Goal: Task Accomplishment & Management: Manage account settings

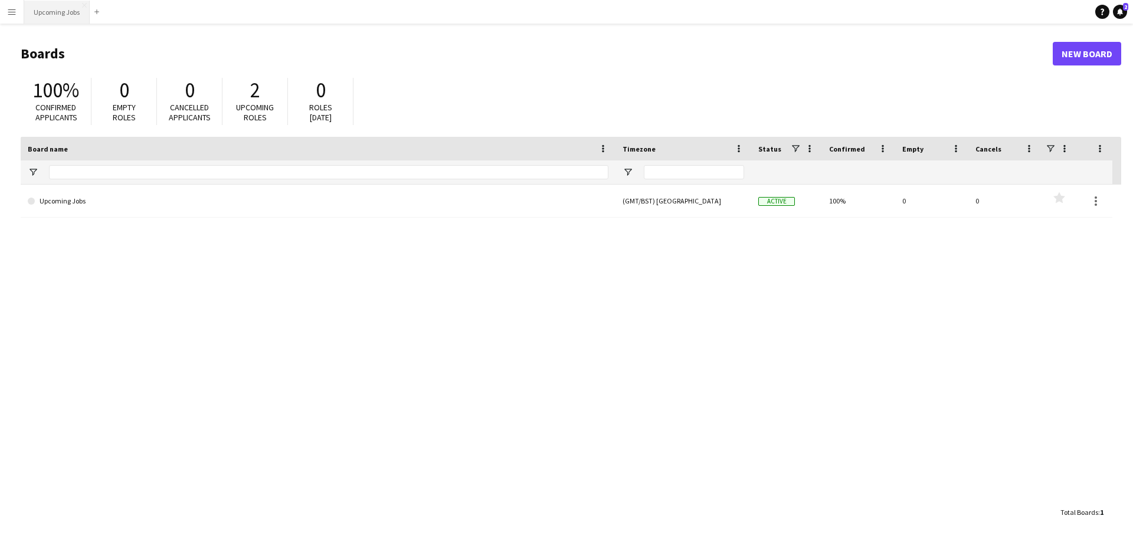
click at [55, 13] on button "Upcoming Jobs Close" at bounding box center [56, 12] width 65 height 23
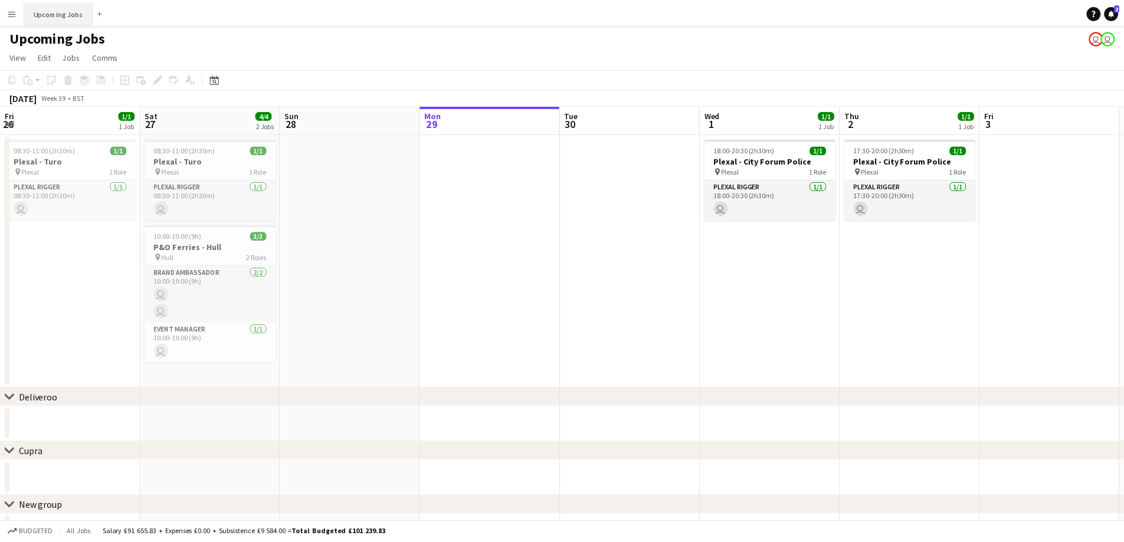
scroll to position [0, 282]
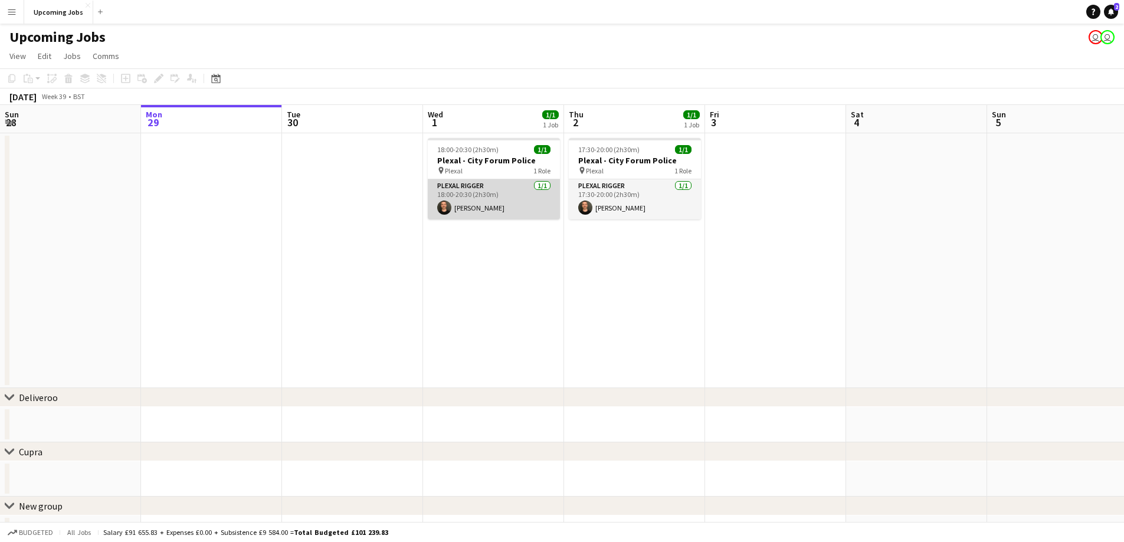
click at [497, 207] on app-card-role "Plexal Rigger [DATE] 18:00-20:30 (2h30m) [PERSON_NAME]" at bounding box center [494, 199] width 132 height 40
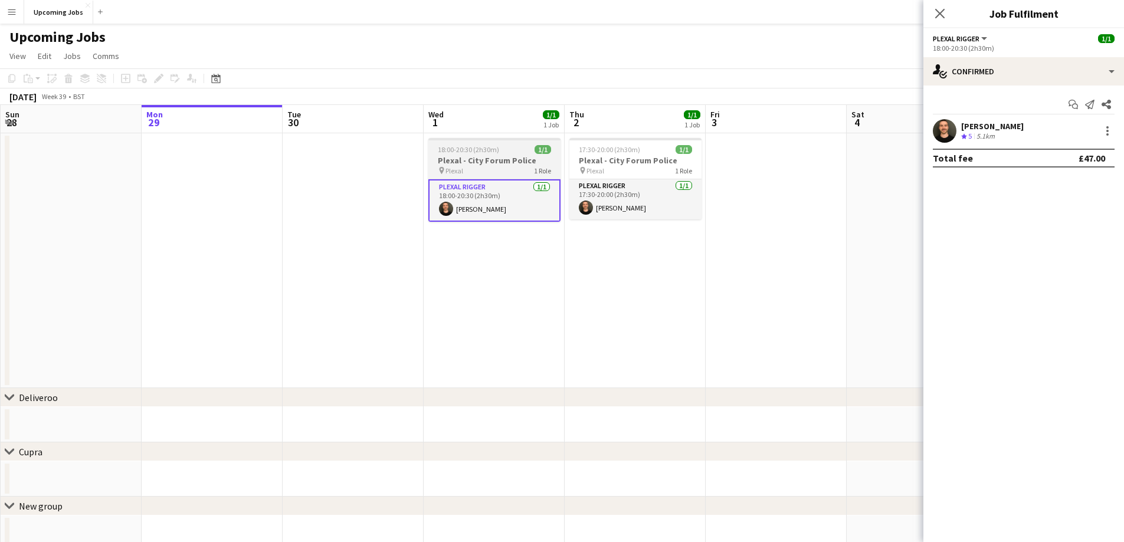
click at [505, 171] on div "pin Plexal 1 Role" at bounding box center [494, 170] width 132 height 9
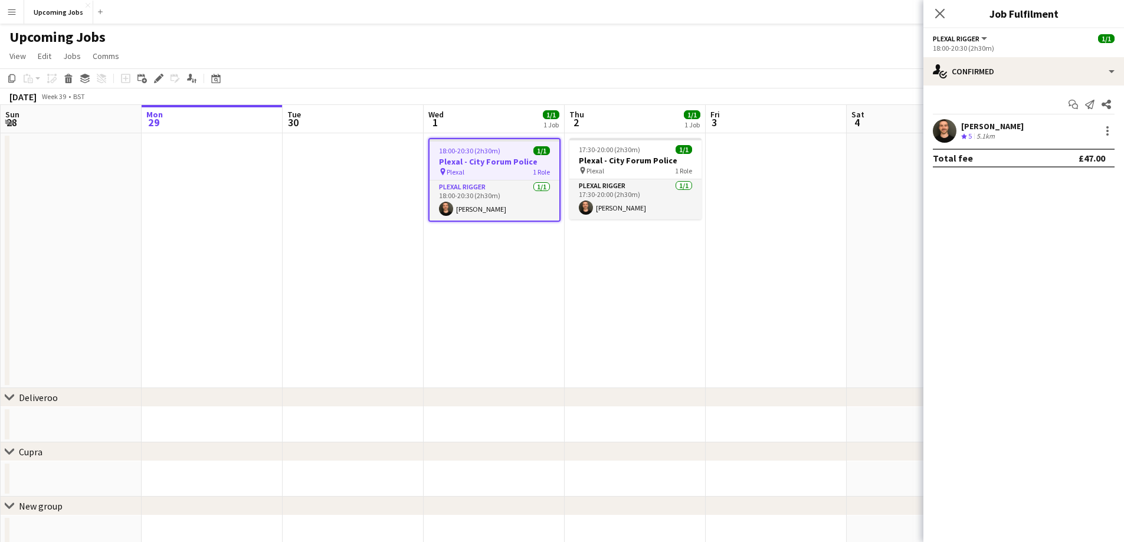
click at [1115, 139] on div "[PERSON_NAME] Crew rating 5 5.1km" at bounding box center [1023, 131] width 201 height 24
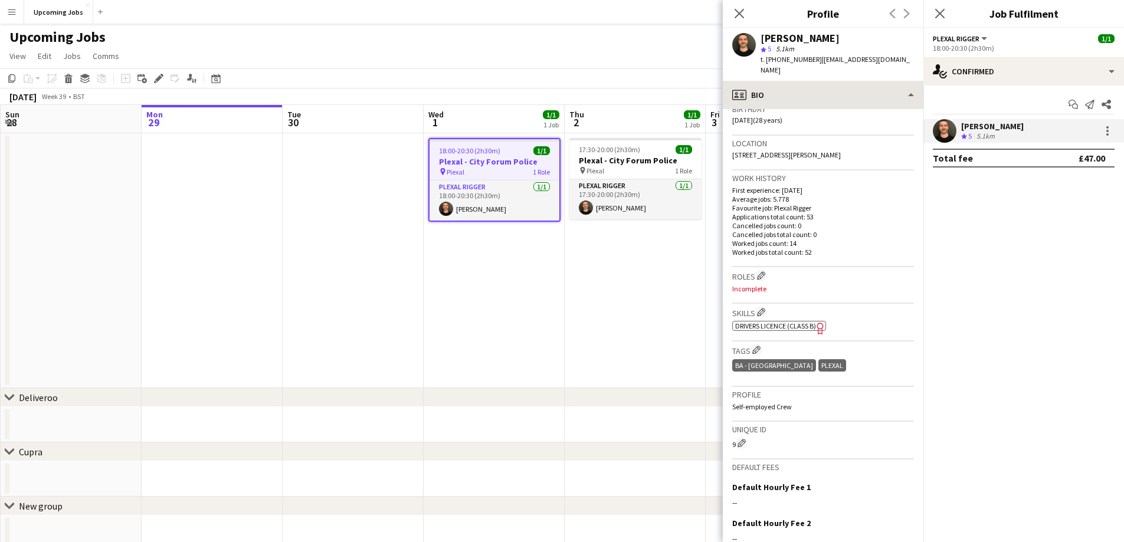
scroll to position [48, 0]
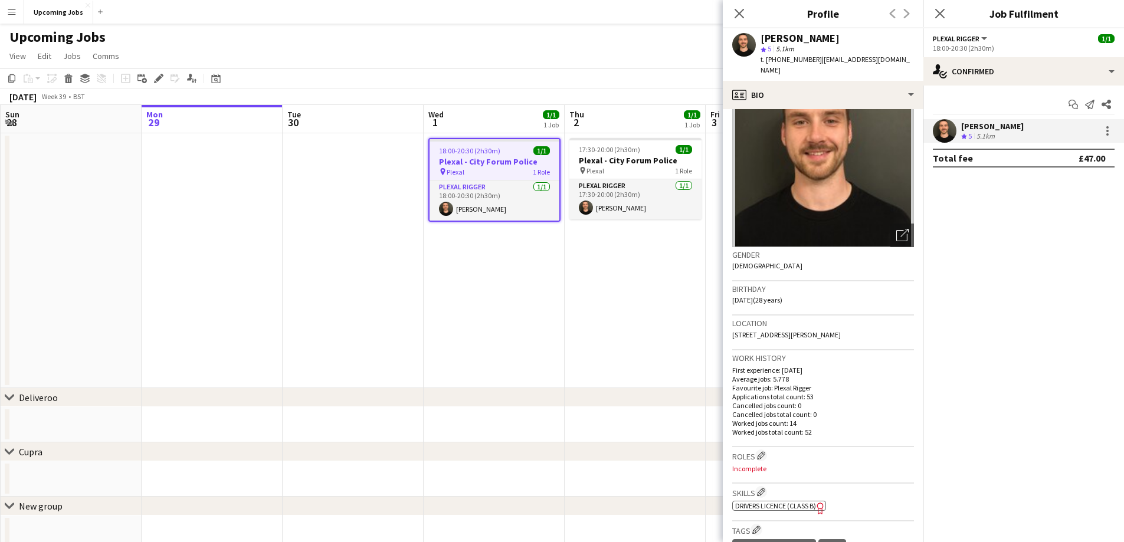
click at [908, 17] on div "Previous Next" at bounding box center [899, 13] width 47 height 27
click at [943, 14] on icon "Close pop-in" at bounding box center [939, 13] width 9 height 9
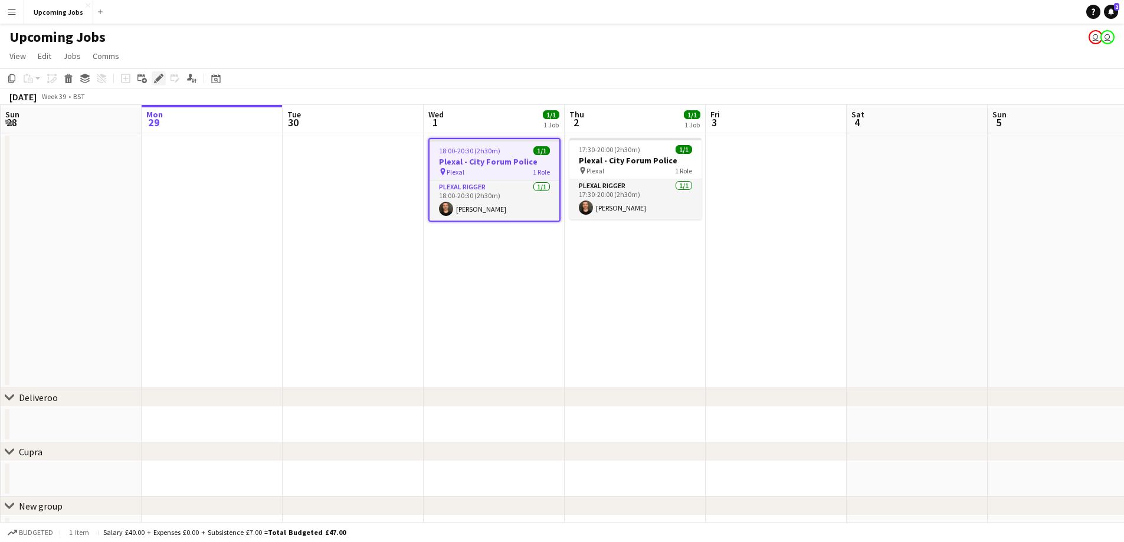
click at [164, 81] on div "Edit" at bounding box center [159, 78] width 14 height 14
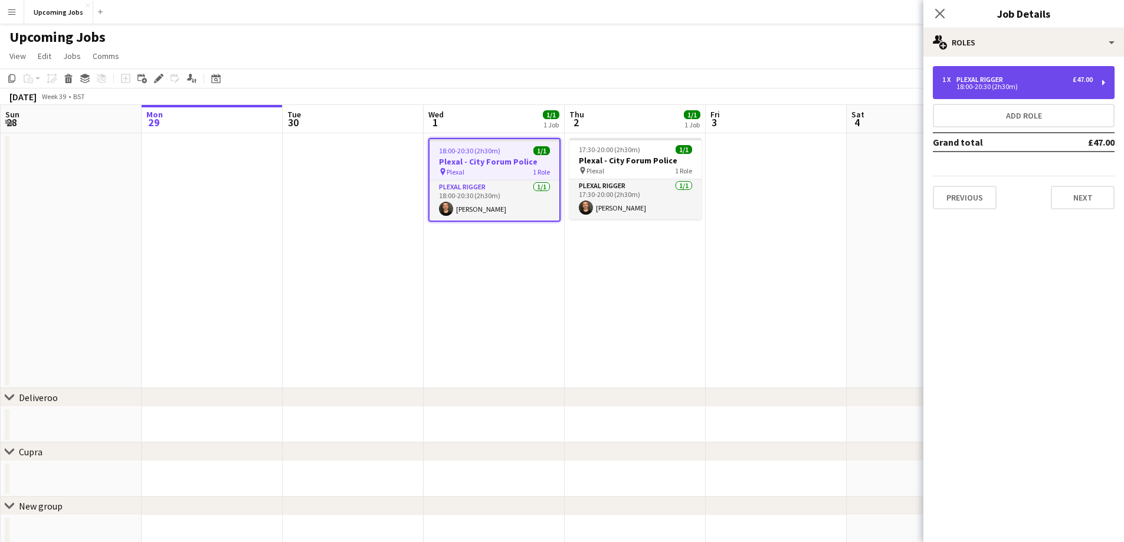
click at [1041, 93] on div "1 x Plexal Rigger £47.00 18:00-20:30 (2h30m)" at bounding box center [1024, 82] width 182 height 33
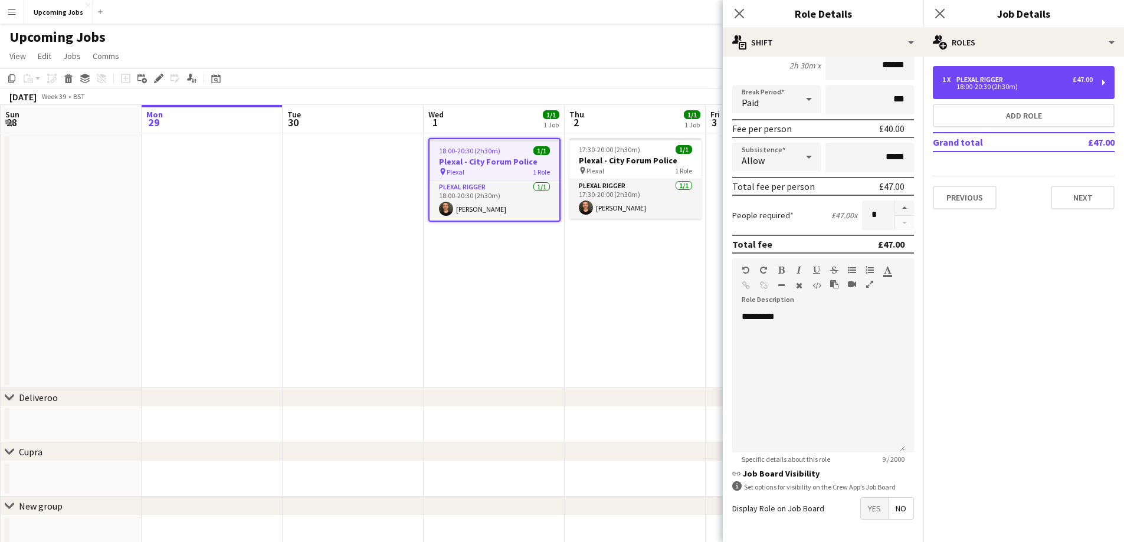
scroll to position [0, 0]
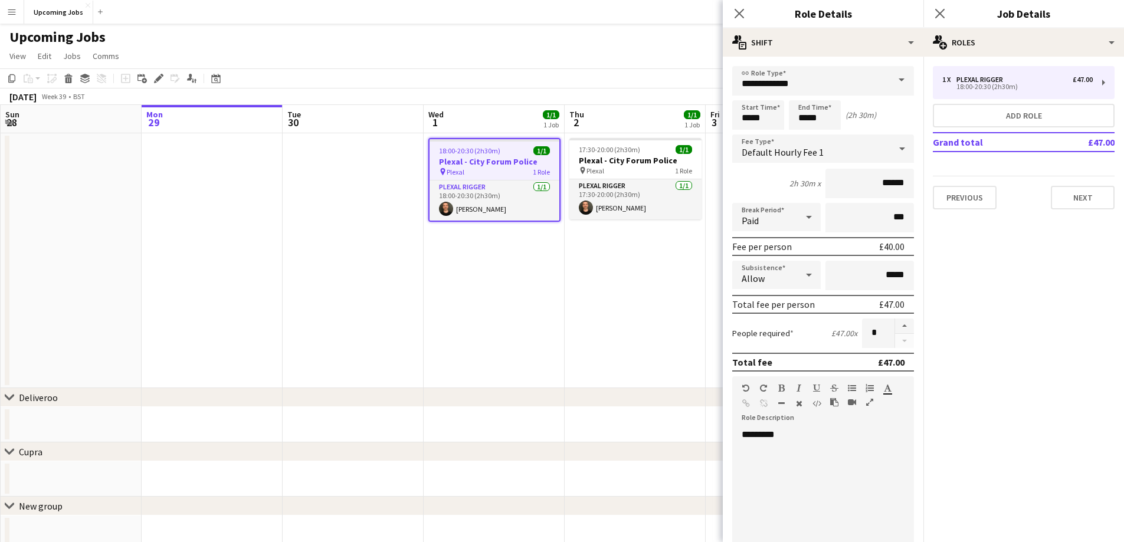
drag, startPoint x: 414, startPoint y: 287, endPoint x: 379, endPoint y: 284, distance: 35.5
click at [415, 287] on app-date-cell at bounding box center [353, 260] width 141 height 255
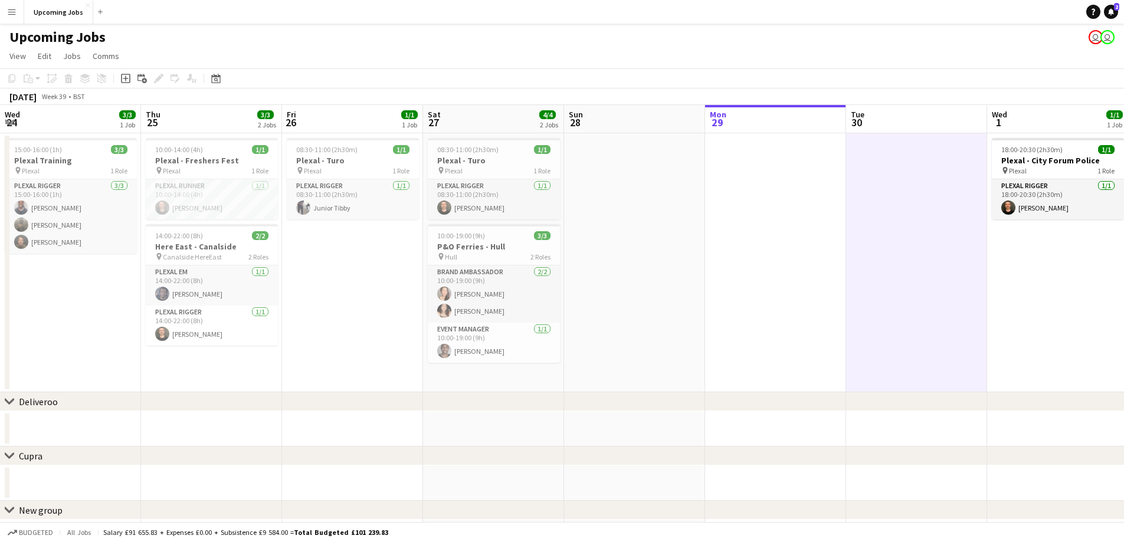
drag, startPoint x: 489, startPoint y: 249, endPoint x: 535, endPoint y: 283, distance: 57.8
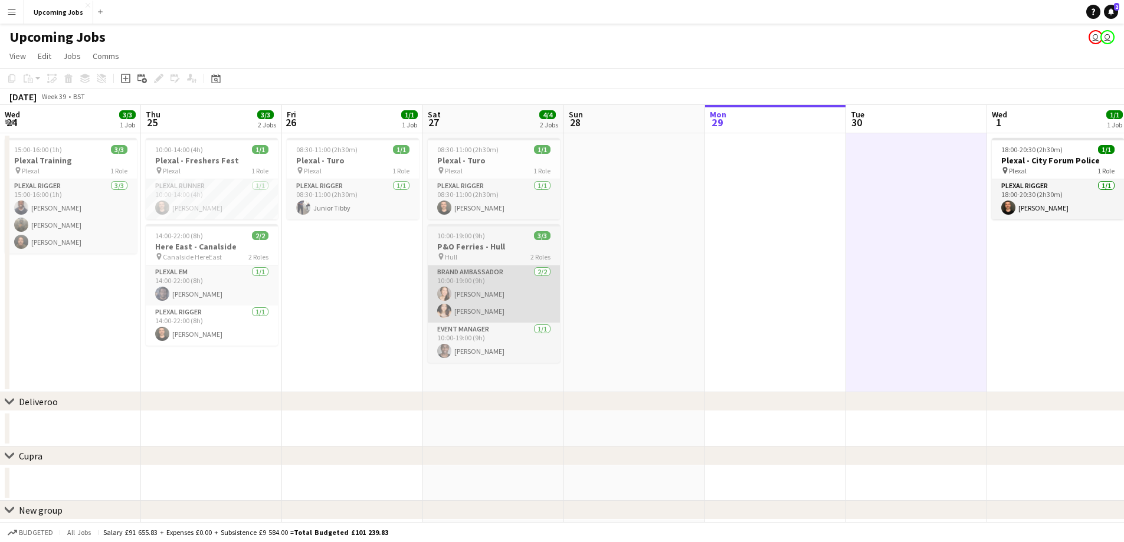
click at [1124, 282] on html "Menu Boards Boards Boards All jobs Status Workforce Workforce My Workforce Recr…" at bounding box center [562, 342] width 1124 height 684
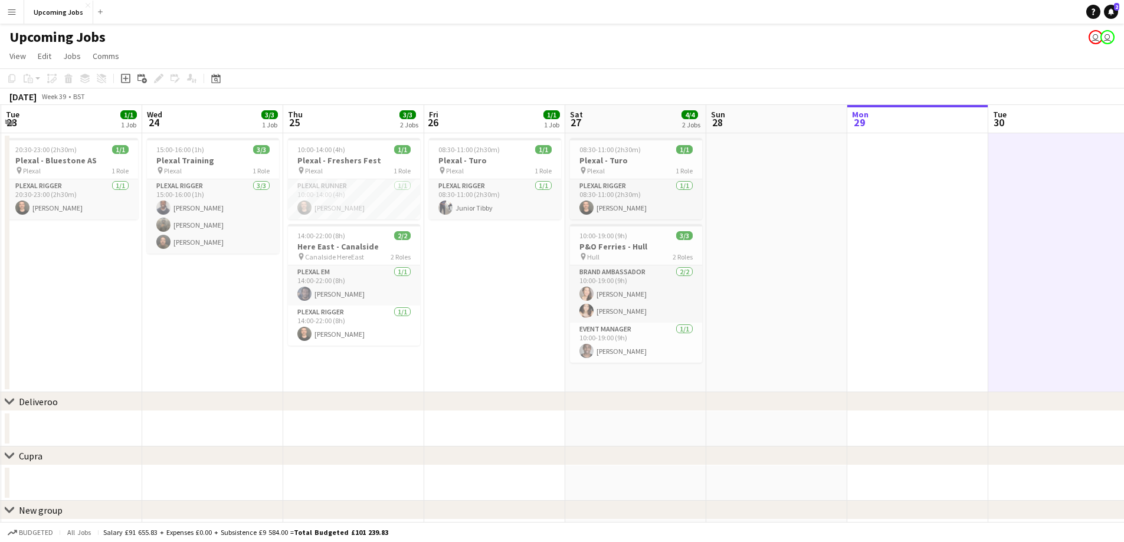
scroll to position [0, 280]
drag, startPoint x: 209, startPoint y: 307, endPoint x: 281, endPoint y: 306, distance: 71.4
click at [281, 306] on app-calendar-viewport "Sun 21 Mon 22 1/1 1 Job Tue 23 1/1 1 Job Wed 24 3/3 1 Job Thu 25 3/3 2 Jobs Fri…" at bounding box center [562, 384] width 1124 height 559
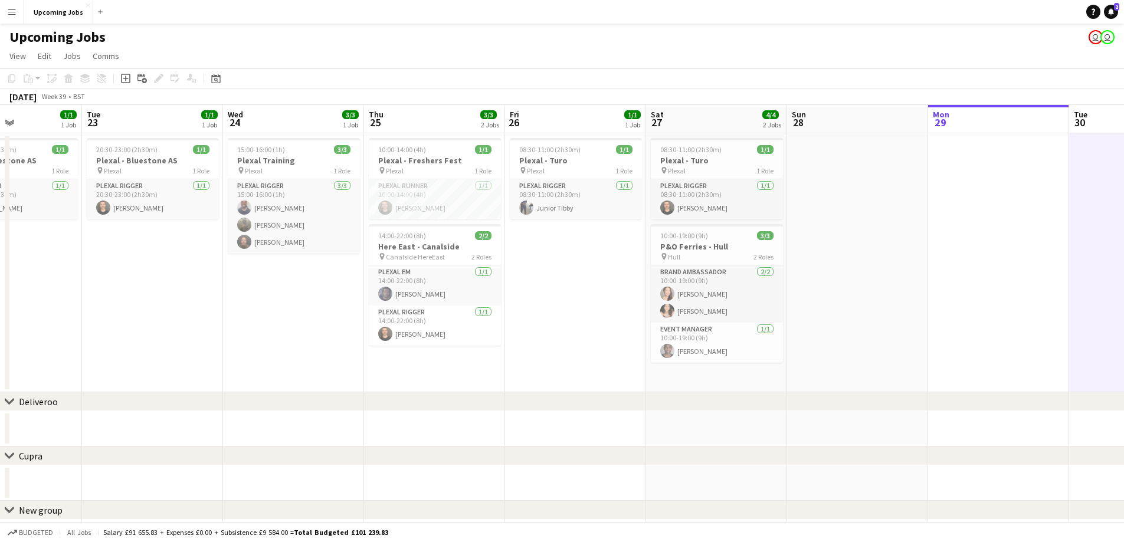
scroll to position [0, 336]
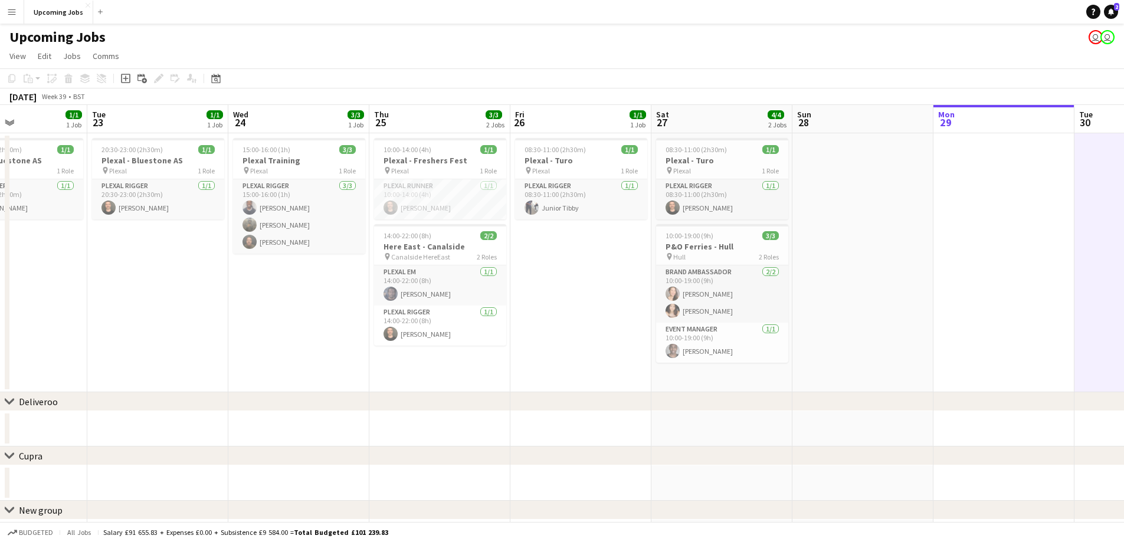
drag, startPoint x: 463, startPoint y: 286, endPoint x: 543, endPoint y: 281, distance: 80.4
click at [543, 281] on app-calendar-viewport "Sat 20 3/3 1 Job Sun 21 Mon 22 1/1 1 Job Tue 23 1/1 1 Job Wed 24 3/3 1 Job Thu …" at bounding box center [562, 451] width 1124 height 692
click at [425, 153] on span "10:00-14:00 (4h)" at bounding box center [408, 149] width 48 height 9
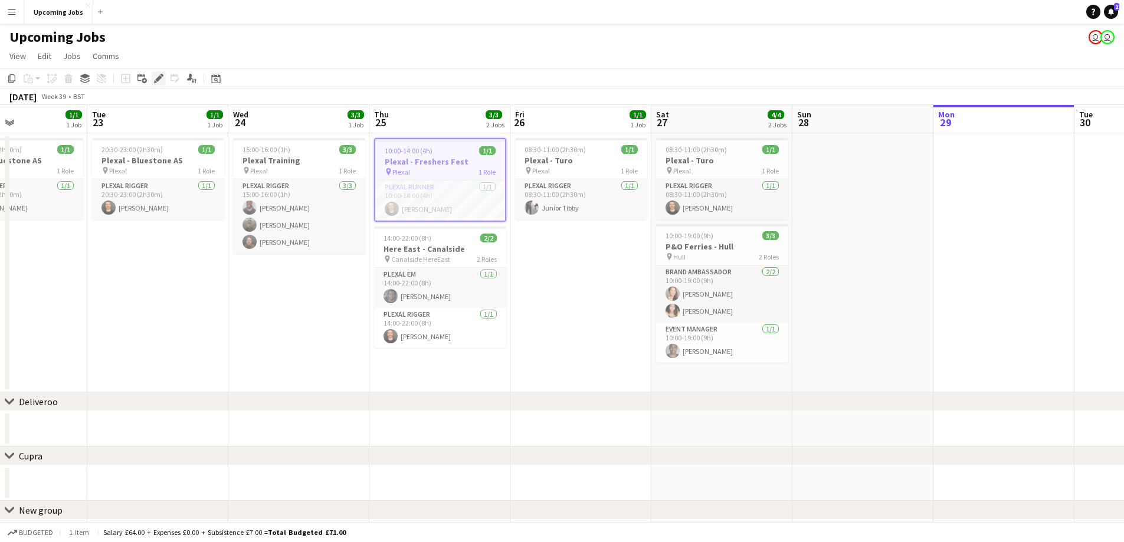
click at [158, 78] on icon at bounding box center [158, 79] width 6 height 6
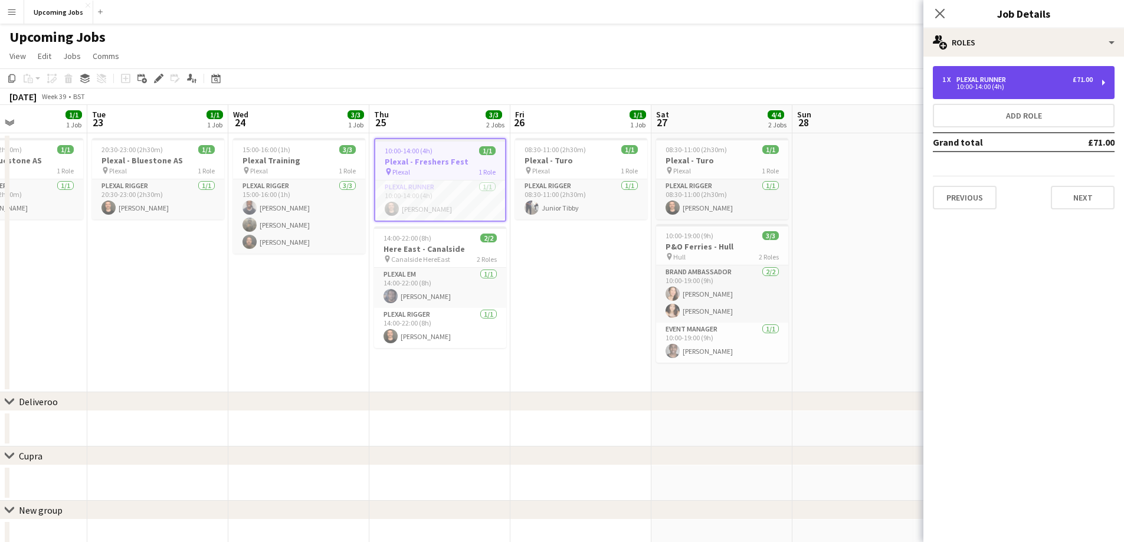
click at [1070, 92] on div "1 x Plexal Runner £71.00 10:00-14:00 (4h)" at bounding box center [1024, 82] width 182 height 33
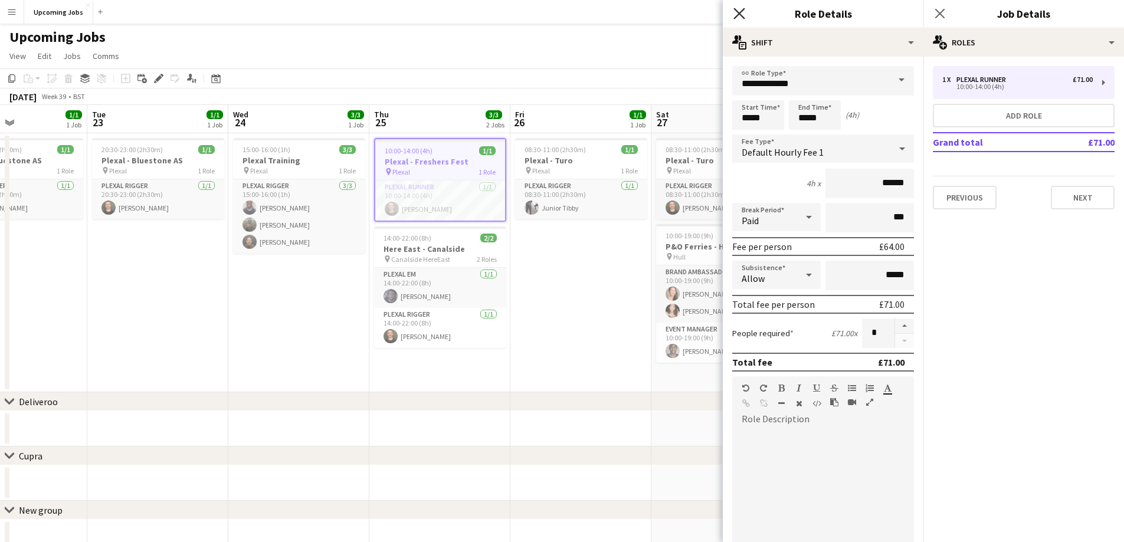
click at [736, 12] on icon "Close pop-in" at bounding box center [738, 13] width 11 height 11
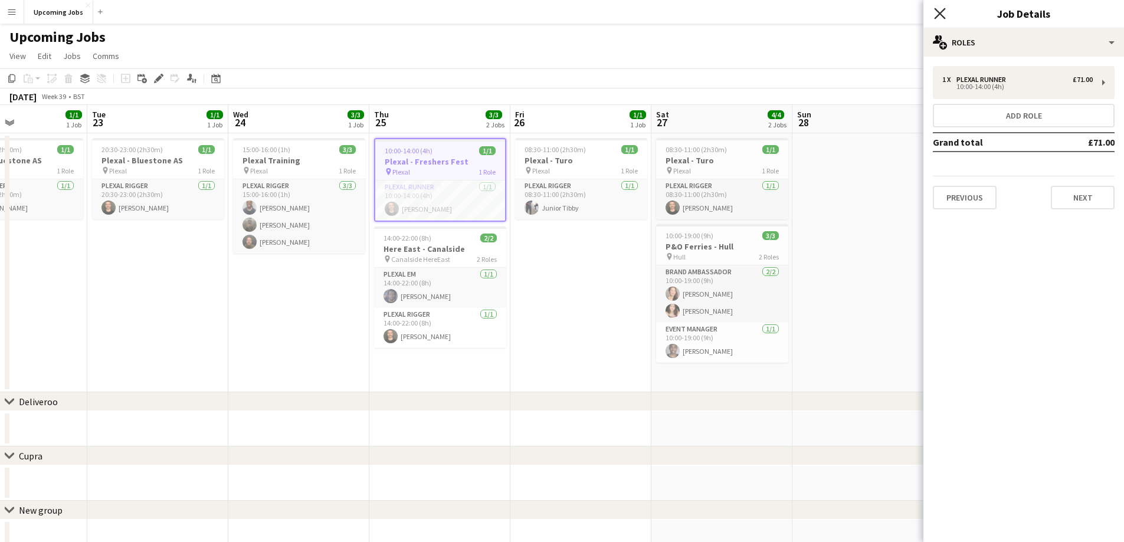
drag, startPoint x: 937, startPoint y: 15, endPoint x: 943, endPoint y: 12, distance: 7.4
click at [939, 15] on icon "Close pop-in" at bounding box center [939, 13] width 11 height 11
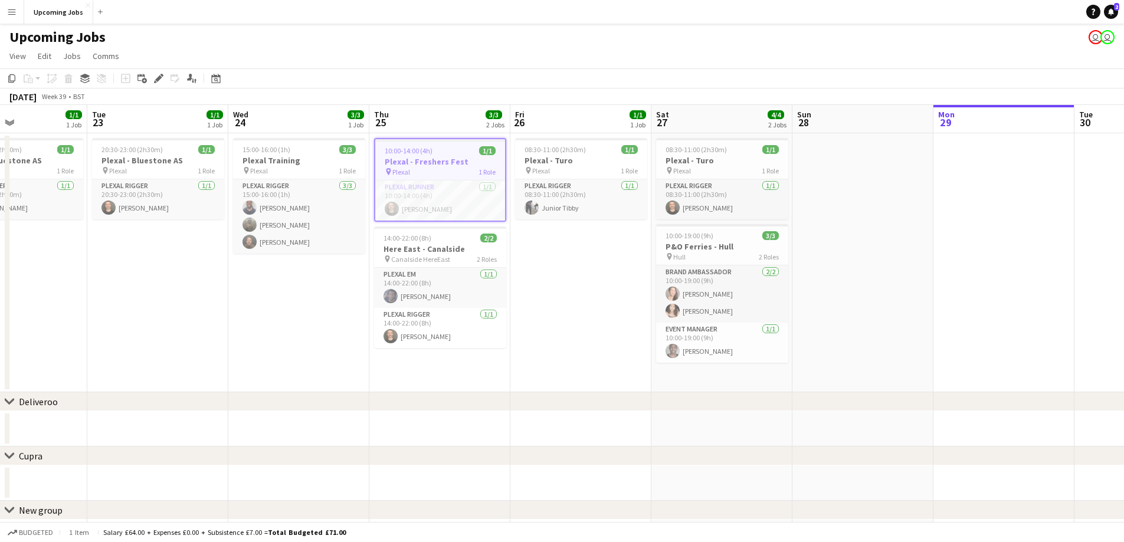
click at [529, 300] on app-date-cell "08:30-11:00 (2h30m) 1/1 Plexal - Turo pin Plexal 1 Role Plexal Rigger [DATE] 08…" at bounding box center [580, 262] width 141 height 259
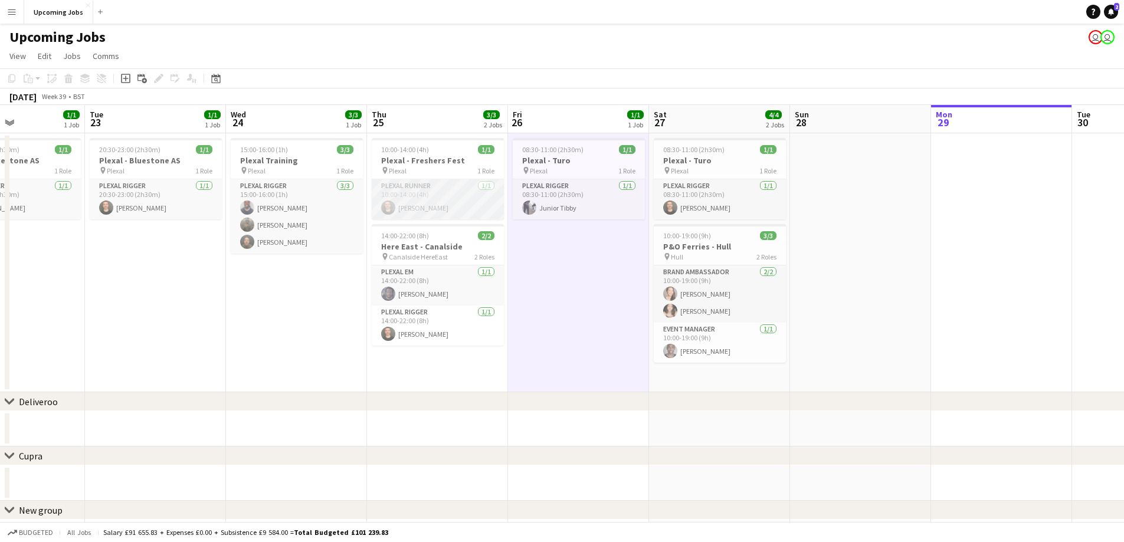
click at [454, 213] on app-card-role "Plexal Runner [DATE] 10:00-14:00 (4h) [PERSON_NAME]" at bounding box center [438, 199] width 132 height 40
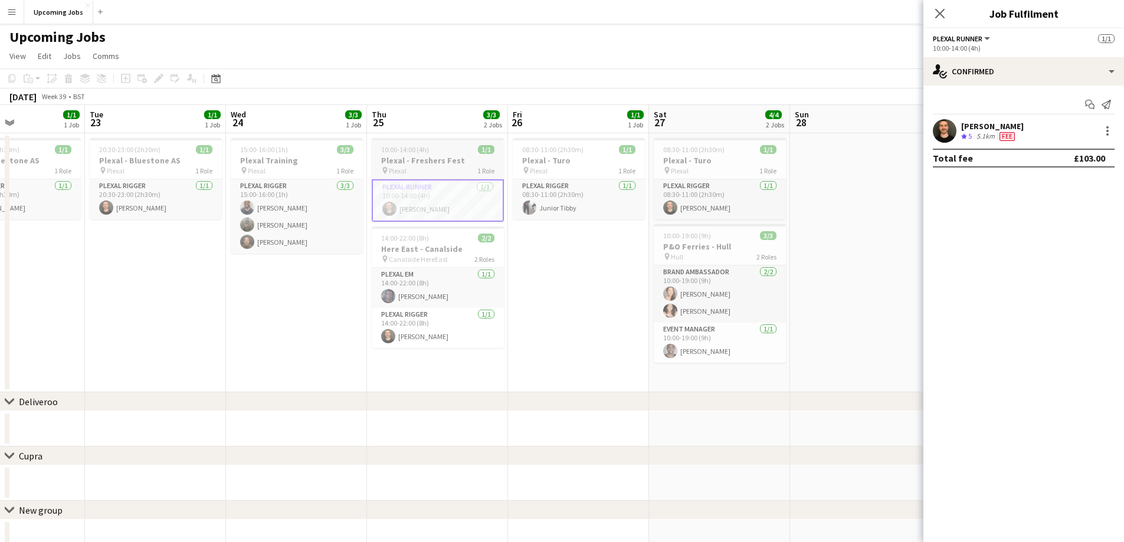
click at [442, 163] on h3 "Plexal - Freshers Fest" at bounding box center [438, 160] width 132 height 11
click at [463, 142] on app-job-card "10:00-14:00 (4h) 1/1 Plexal - Freshers Fest pin Plexal 1 Role Plexal Runner [DA…" at bounding box center [438, 180] width 132 height 84
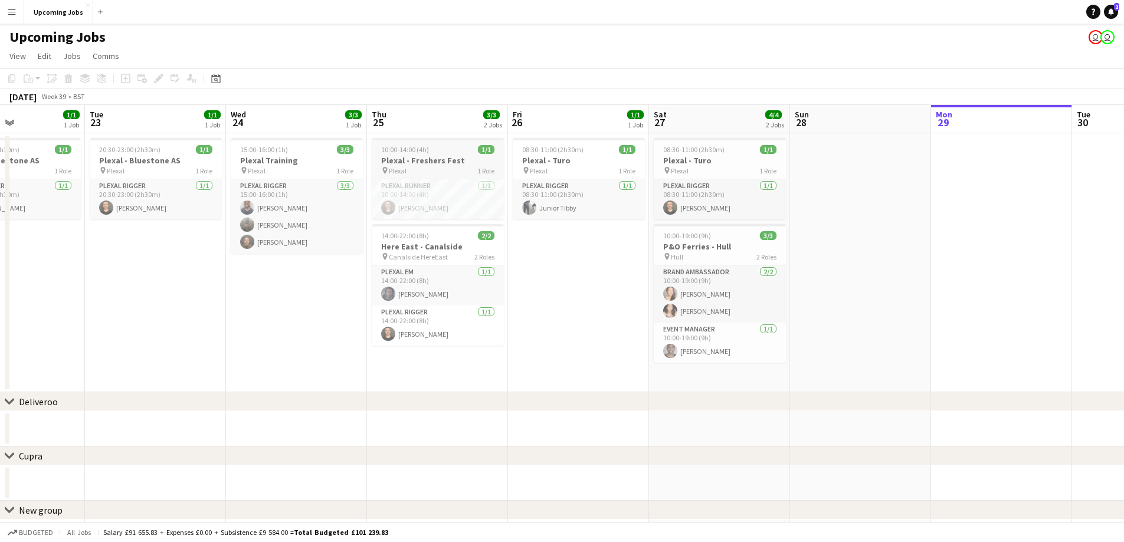
drag, startPoint x: 451, startPoint y: 170, endPoint x: 466, endPoint y: 173, distance: 14.5
click at [452, 170] on div "pin Plexal 1 Role" at bounding box center [438, 170] width 132 height 9
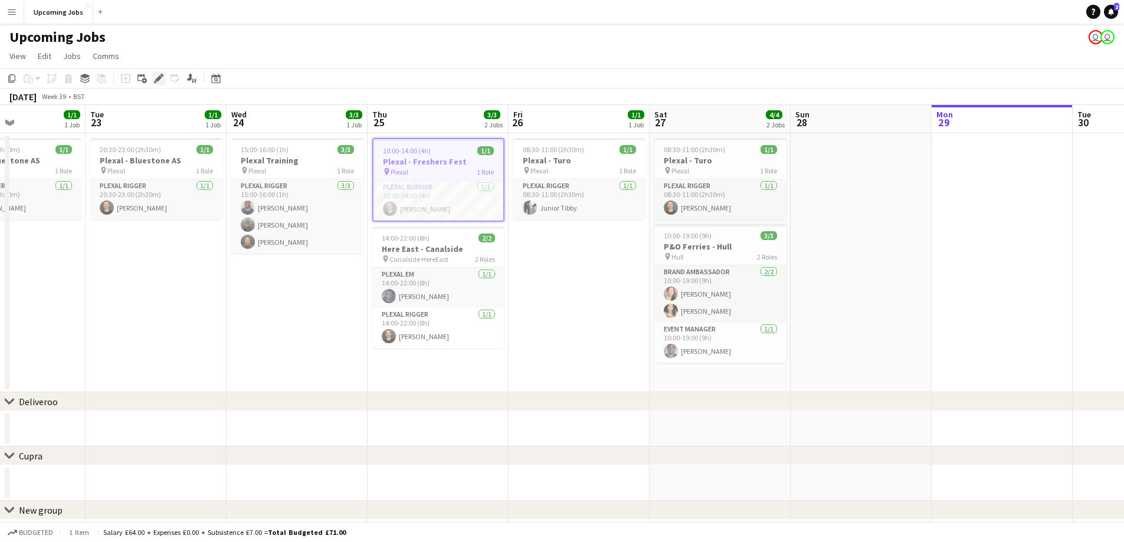
click at [159, 78] on icon "Edit" at bounding box center [158, 78] width 9 height 9
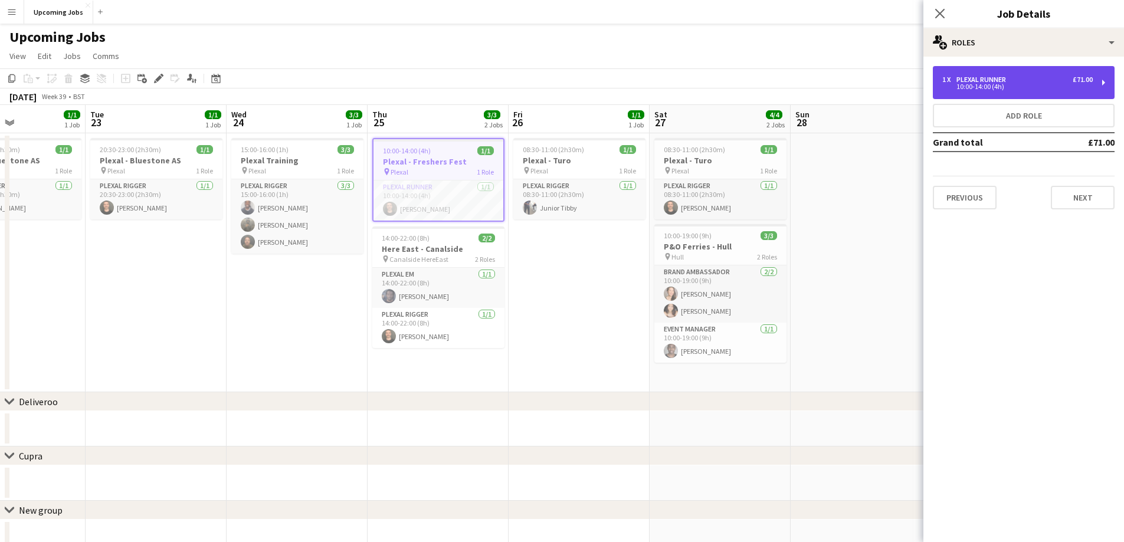
click at [1056, 83] on div "1 x Plexal Runner £71.00" at bounding box center [1017, 80] width 150 height 8
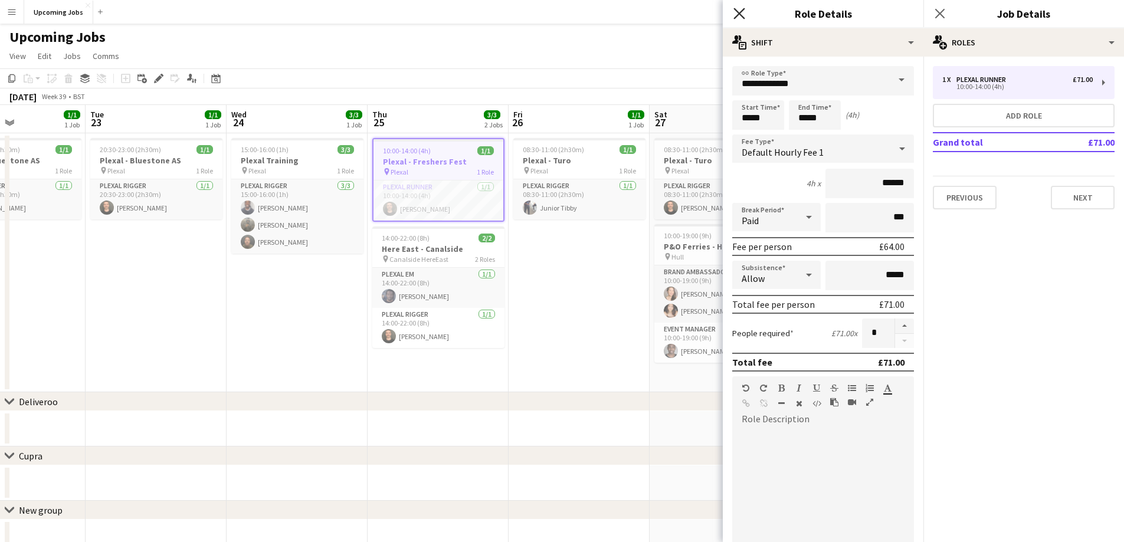
click at [744, 18] on icon at bounding box center [738, 13] width 11 height 11
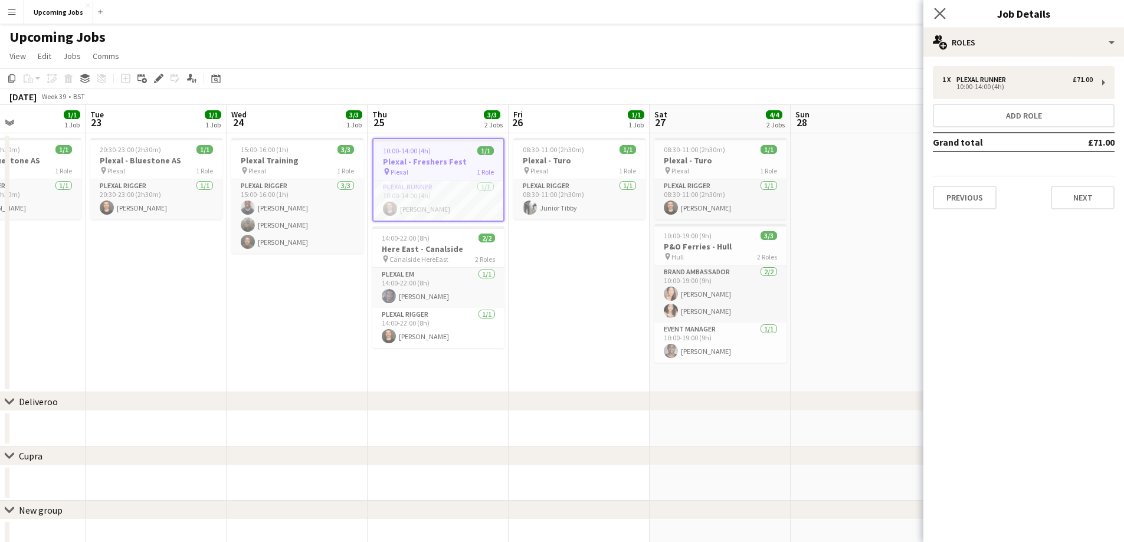
click at [933, 15] on app-icon "Close pop-in" at bounding box center [940, 13] width 17 height 17
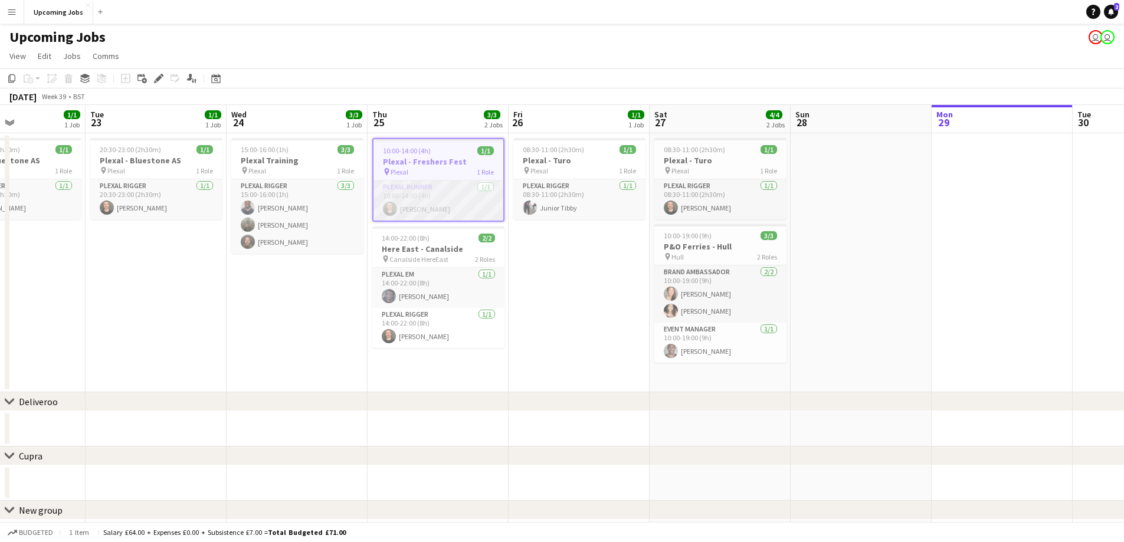
click at [472, 201] on app-card-role "Plexal Runner [DATE] 10:00-14:00 (4h) [PERSON_NAME]" at bounding box center [438, 201] width 130 height 40
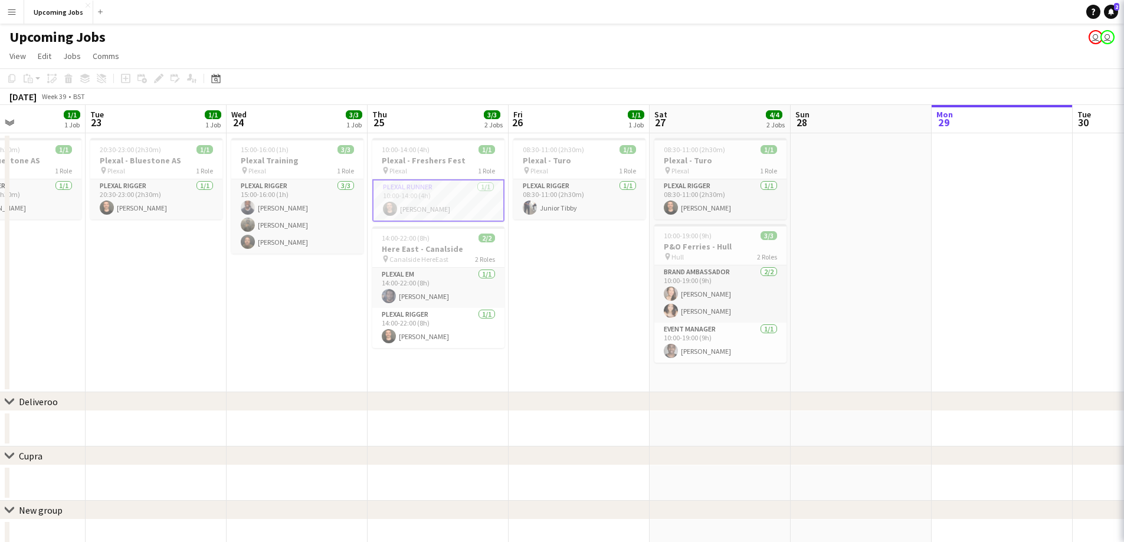
scroll to position [0, 337]
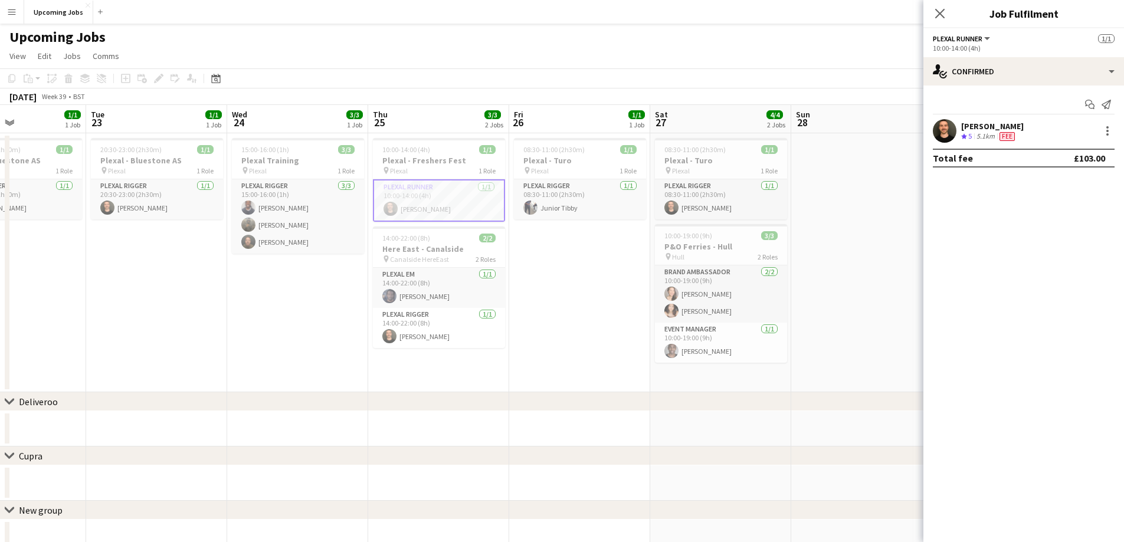
click at [1095, 159] on div "£103.00" at bounding box center [1089, 158] width 31 height 12
click at [1105, 138] on div at bounding box center [1107, 131] width 14 height 14
click at [987, 211] on div at bounding box center [562, 271] width 1124 height 542
click at [1103, 129] on div at bounding box center [1107, 131] width 14 height 14
click at [946, 223] on div at bounding box center [562, 271] width 1124 height 542
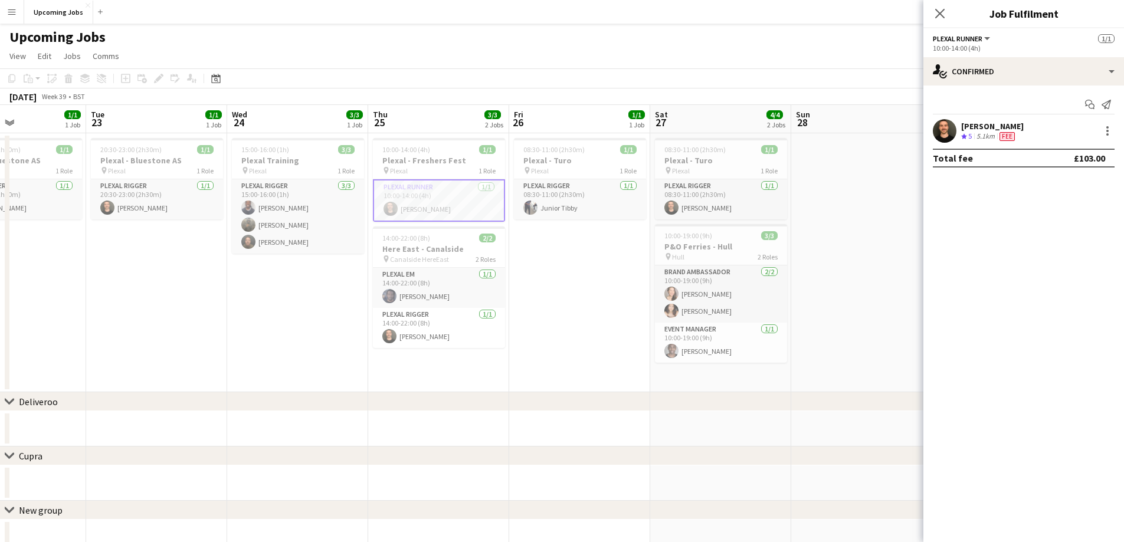
click at [542, 280] on app-date-cell "08:30-11:00 (2h30m) 1/1 Plexal - Turo pin Plexal 1 Role Plexal Rigger [DATE] 08…" at bounding box center [579, 262] width 141 height 259
